Goal: Information Seeking & Learning: Learn about a topic

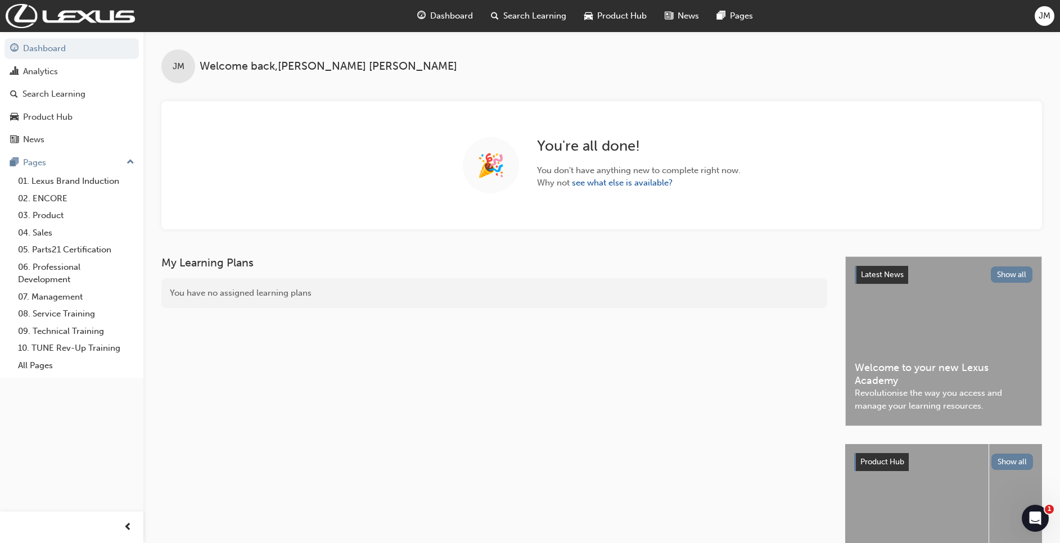
click at [535, 17] on span "Search Learning" at bounding box center [534, 16] width 63 height 13
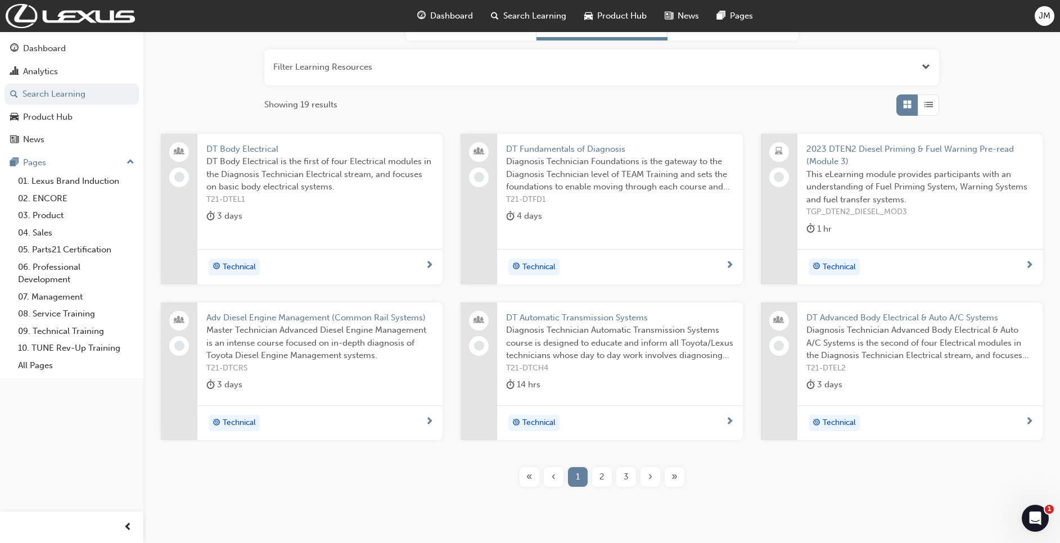
scroll to position [161, 0]
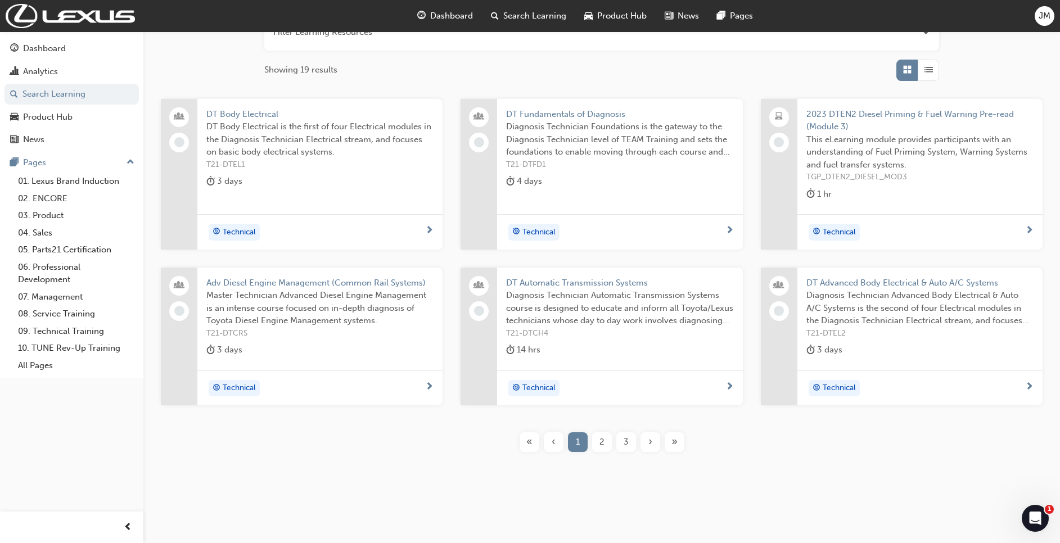
drag, startPoint x: 597, startPoint y: 444, endPoint x: 604, endPoint y: 441, distance: 7.6
click at [598, 445] on div "2" at bounding box center [602, 442] width 20 height 20
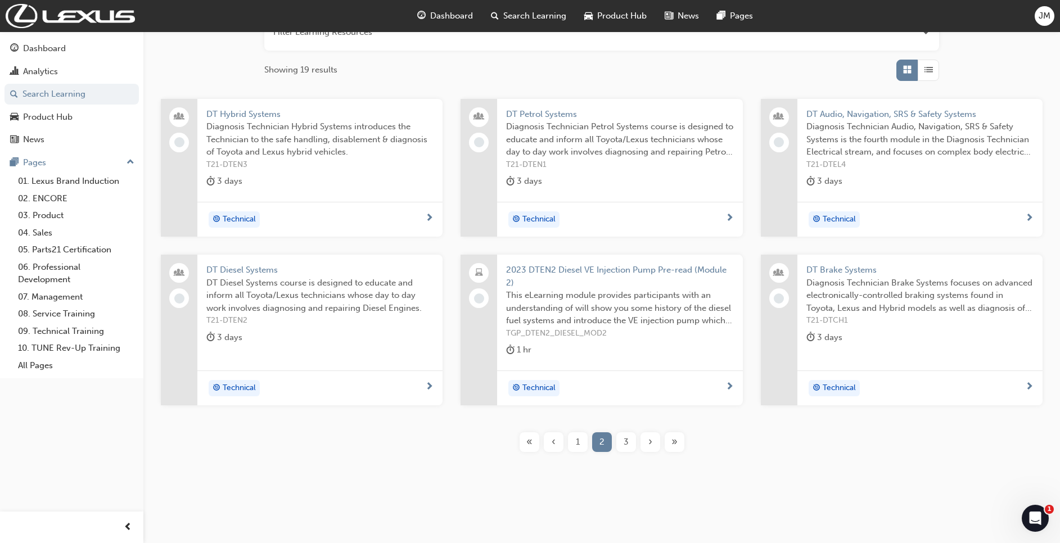
click at [311, 312] on span "DT Diesel Systems course is designed to educate and inform all Toyota/Lexus tec…" at bounding box center [319, 296] width 227 height 38
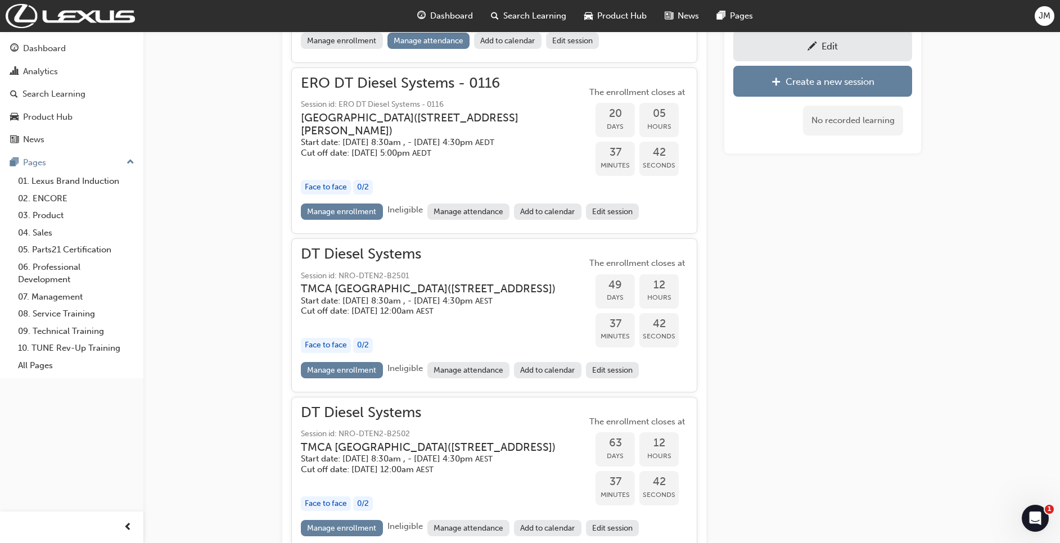
scroll to position [598, 0]
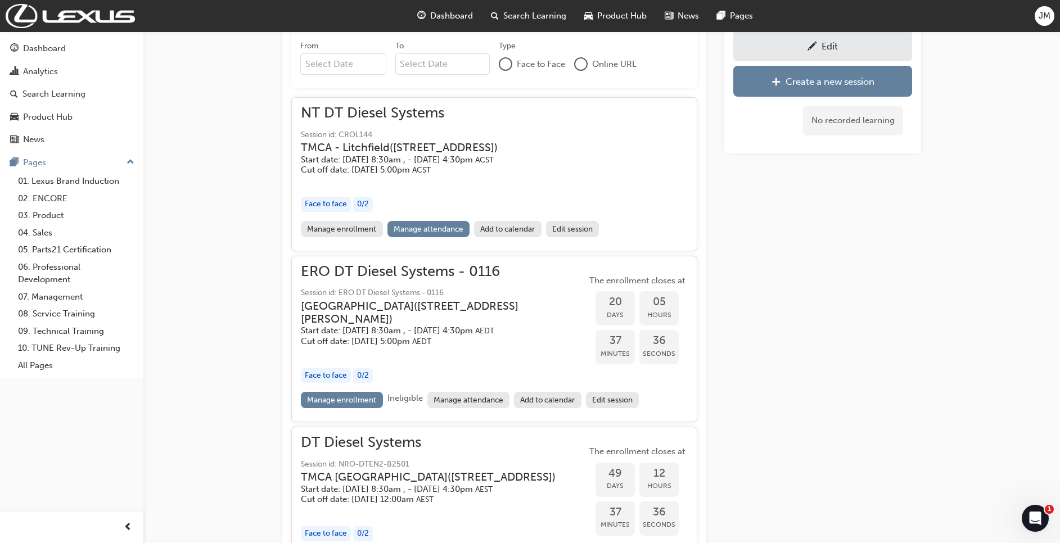
click at [530, 17] on span "Search Learning" at bounding box center [534, 16] width 63 height 13
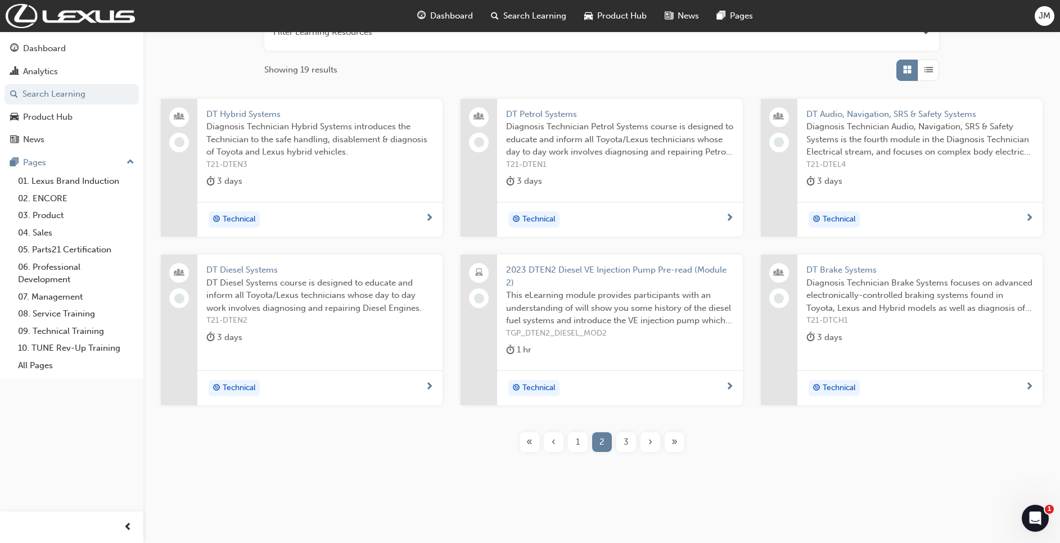
scroll to position [161, 0]
click at [626, 441] on span "3" at bounding box center [626, 442] width 5 height 13
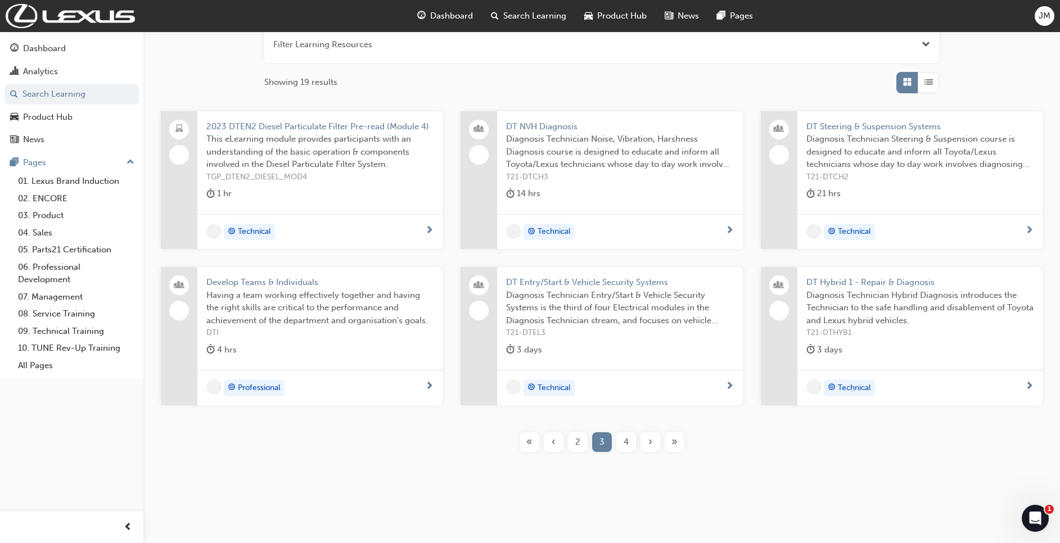
scroll to position [149, 0]
click at [629, 444] on div "4" at bounding box center [626, 442] width 20 height 20
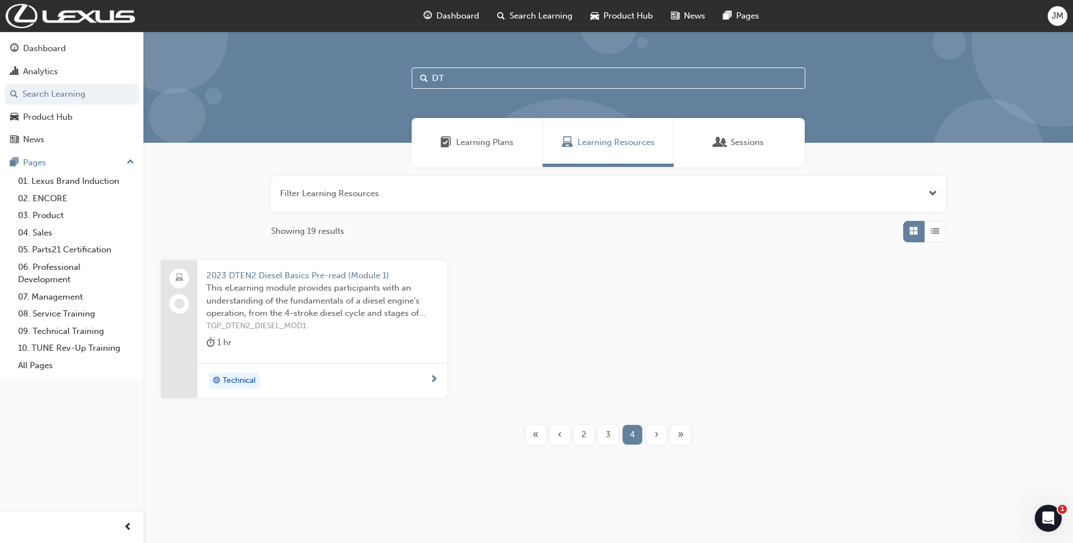
click at [586, 438] on span "2" at bounding box center [584, 435] width 5 height 13
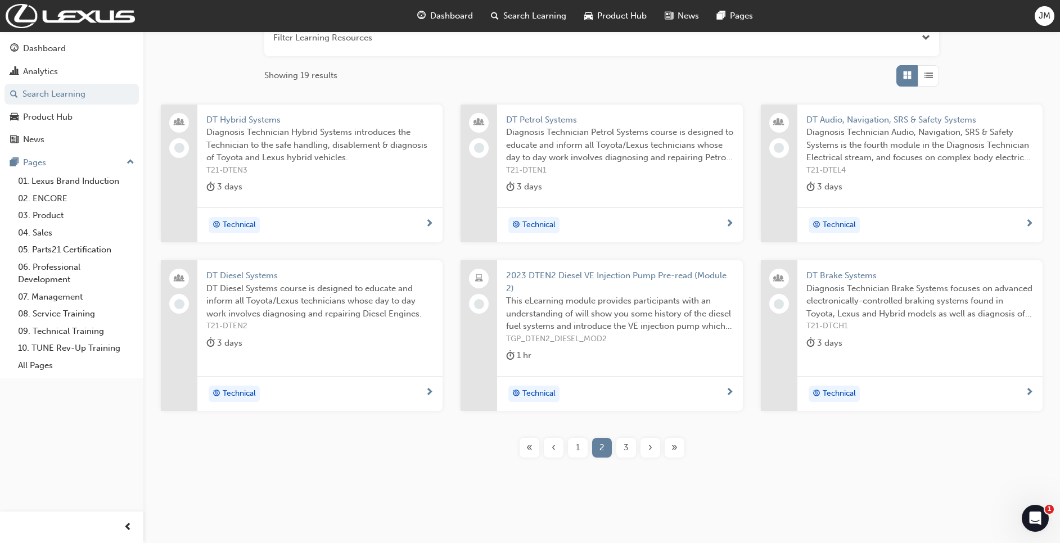
scroll to position [161, 0]
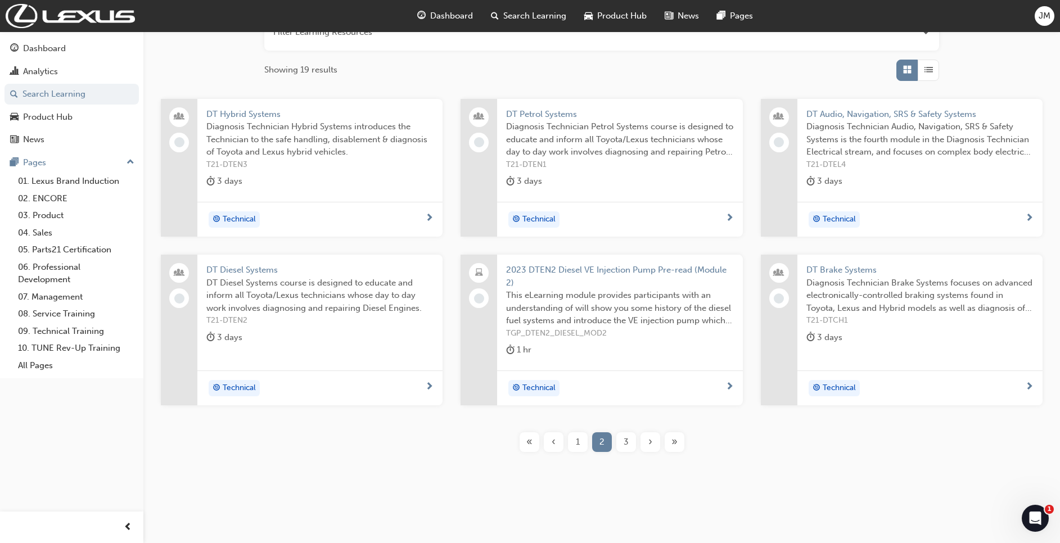
click at [585, 443] on div "1" at bounding box center [578, 442] width 20 height 20
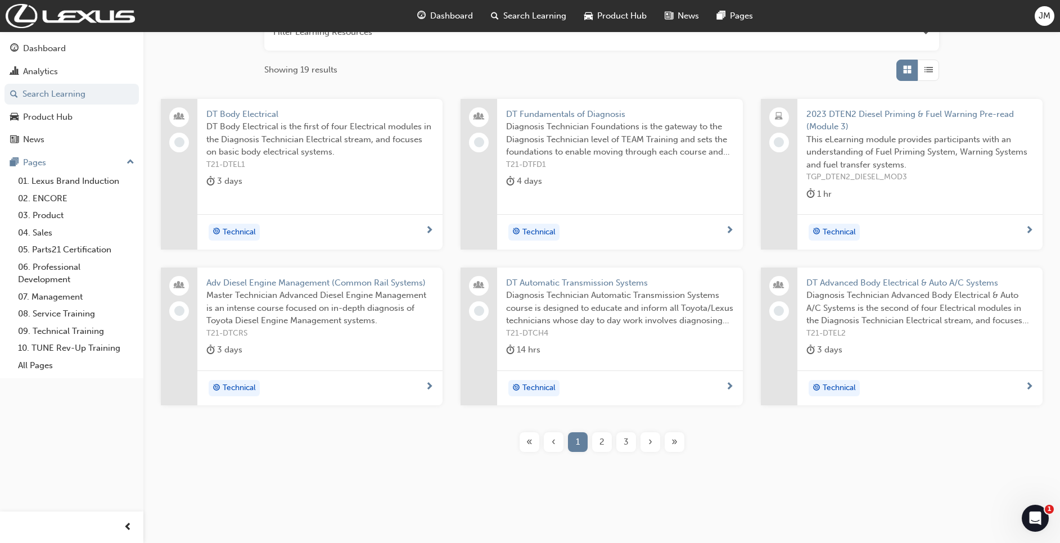
click at [597, 445] on div "2" at bounding box center [602, 442] width 20 height 20
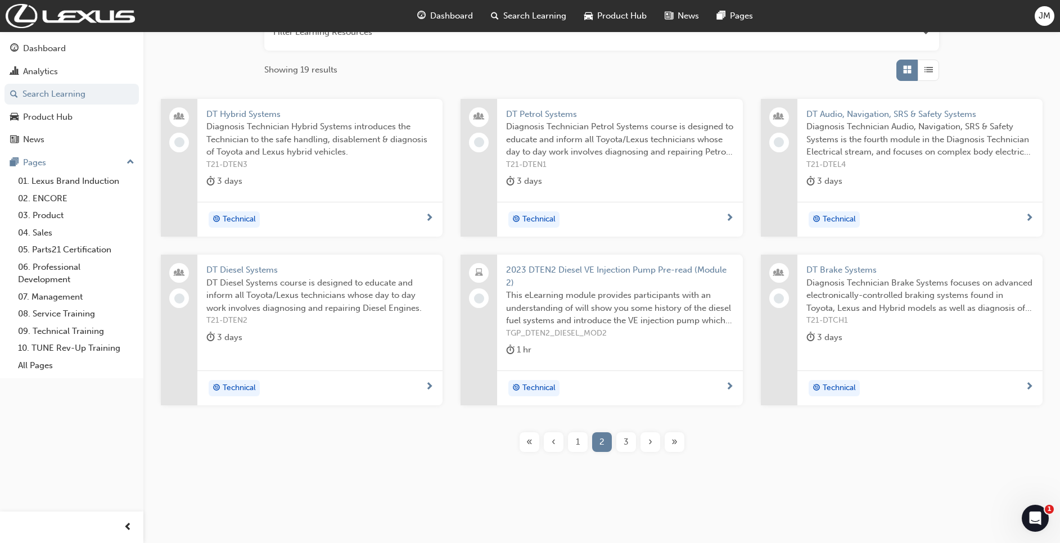
click at [553, 159] on span "T21-DTEN1" at bounding box center [619, 165] width 227 height 13
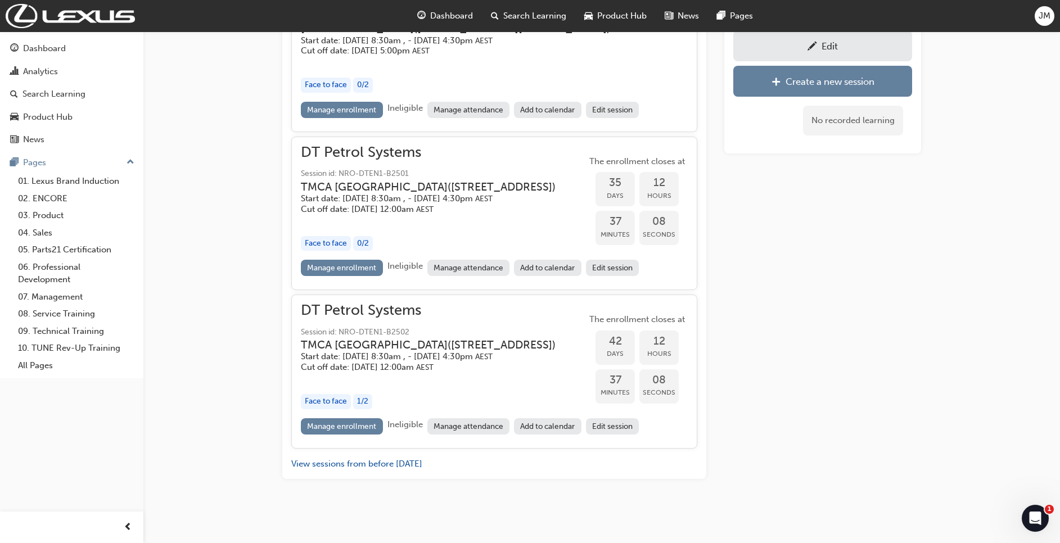
scroll to position [767, 0]
